Goal: Information Seeking & Learning: Learn about a topic

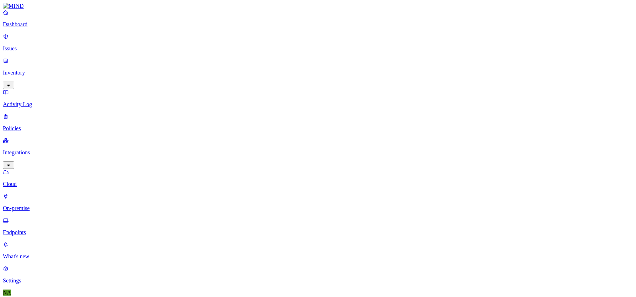
click at [47, 28] on p "Dashboard" at bounding box center [318, 24] width 630 height 6
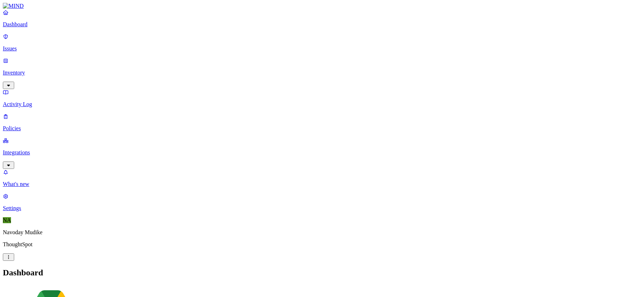
click at [41, 212] on p "Settings" at bounding box center [318, 208] width 630 height 6
click at [63, 137] on link "Integrations" at bounding box center [318, 152] width 630 height 31
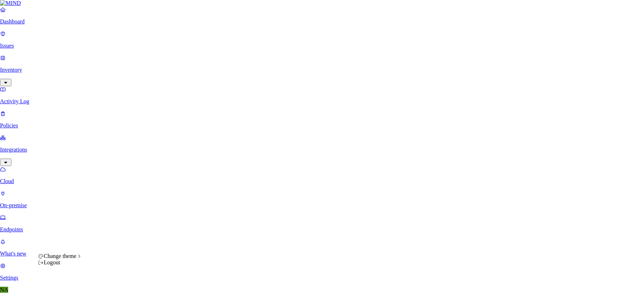
click at [76, 259] on span "Change theme" at bounding box center [60, 256] width 33 height 6
click at [110, 258] on span "Light" at bounding box center [107, 255] width 12 height 6
click at [76, 259] on span "Change theme" at bounding box center [60, 256] width 33 height 6
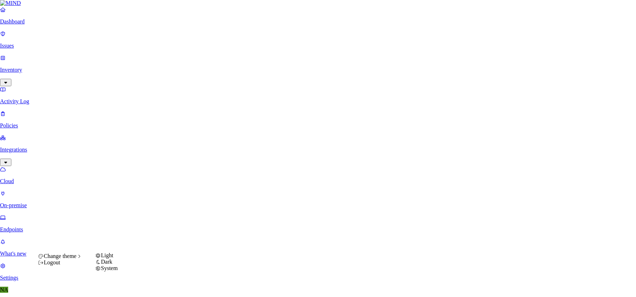
click at [117, 271] on span "System" at bounding box center [109, 268] width 17 height 6
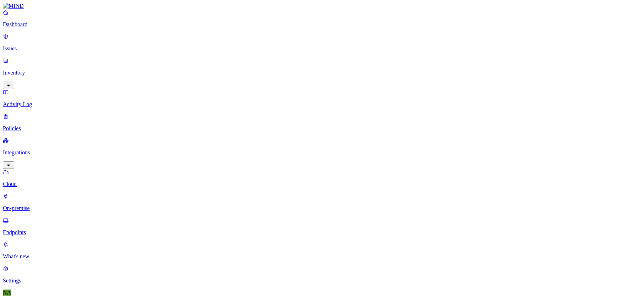
click at [22, 28] on link "Dashboard" at bounding box center [318, 18] width 630 height 18
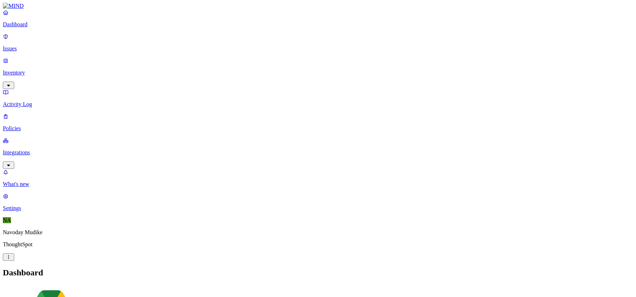
click at [55, 47] on p "Issues" at bounding box center [318, 48] width 630 height 6
click at [356, 268] on h2 "Issues" at bounding box center [318, 273] width 630 height 10
click at [400, 268] on div "Issues" at bounding box center [318, 273] width 630 height 10
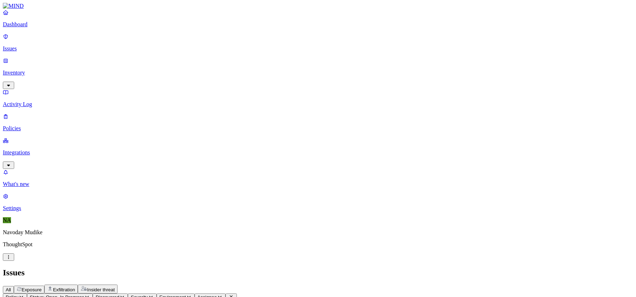
click at [42, 287] on span "Exposure" at bounding box center [32, 289] width 20 height 5
click at [428, 285] on div "All Exposure Exfiltration Insider threat" at bounding box center [318, 289] width 630 height 9
click at [75, 287] on span "Exfiltration" at bounding box center [64, 289] width 22 height 5
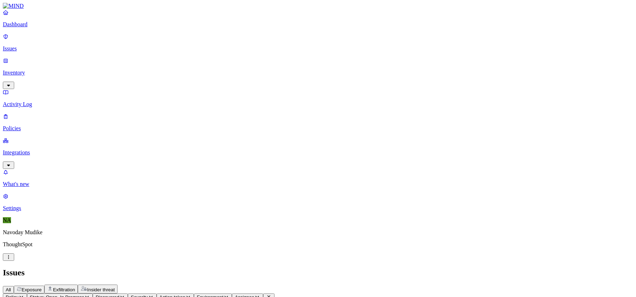
click at [115, 287] on span "Insider threat" at bounding box center [101, 289] width 28 height 5
click at [42, 287] on span "Exposure" at bounding box center [32, 289] width 20 height 5
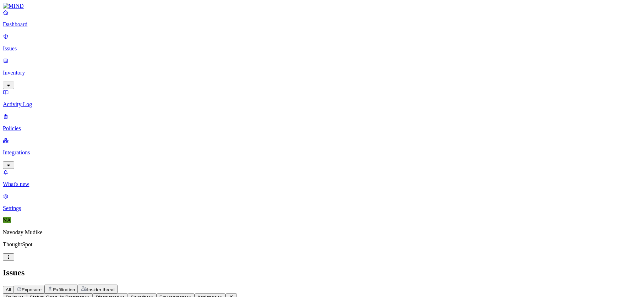
click at [431, 268] on h2 "Issues" at bounding box center [318, 273] width 630 height 10
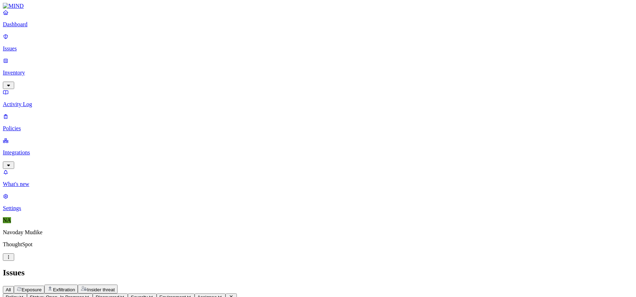
scroll to position [299, 0]
click at [415, 285] on div "All Exposure Exfiltration Insider threat" at bounding box center [318, 289] width 630 height 9
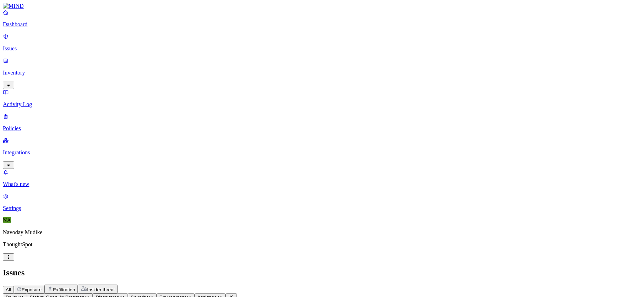
click at [369, 268] on h2 "Issues" at bounding box center [318, 273] width 630 height 10
click at [485, 285] on div "All Exposure Exfiltration Insider threat" at bounding box center [318, 289] width 630 height 9
